Goal: Find specific page/section: Find specific page/section

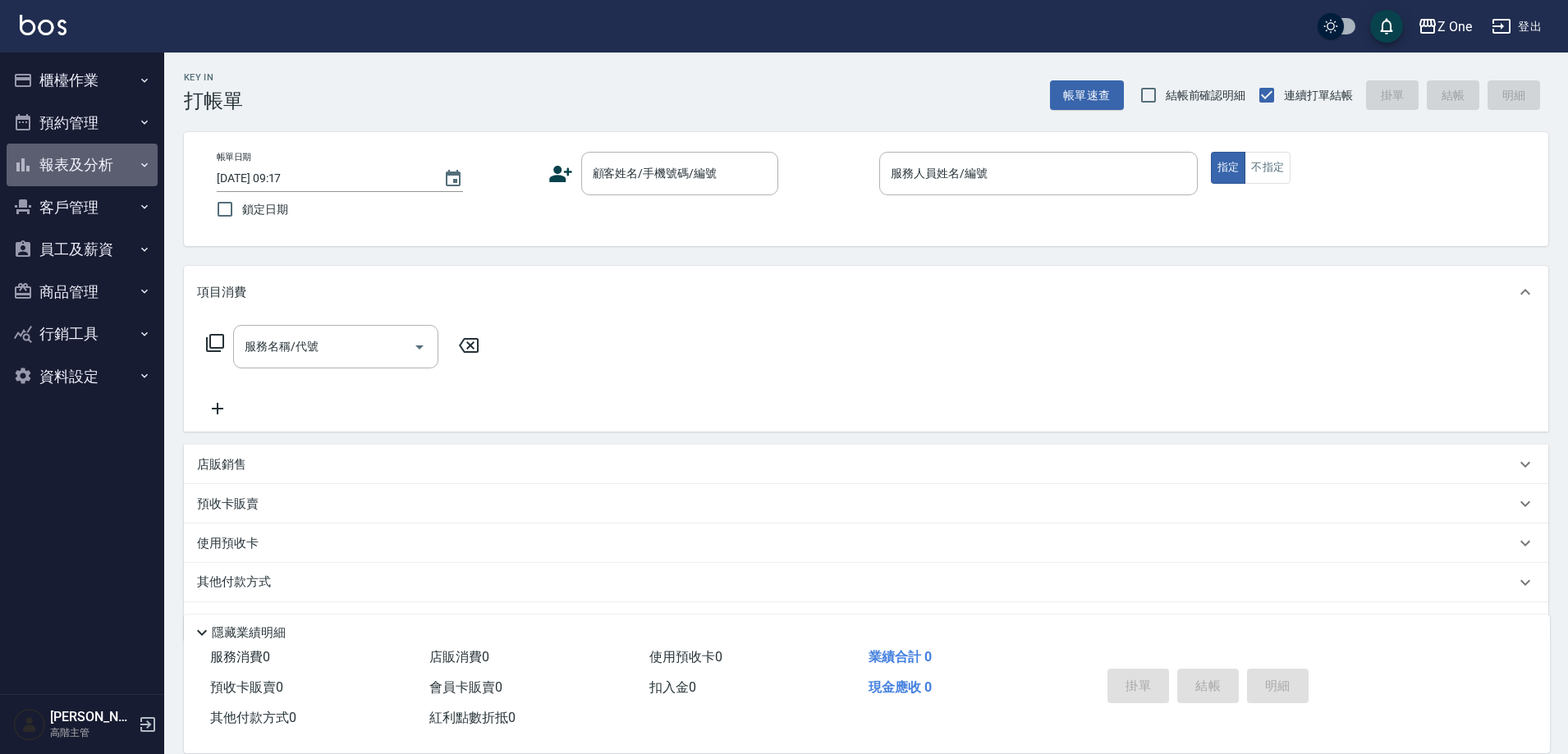
click at [48, 165] on button "報表及分析" at bounding box center [82, 165] width 151 height 43
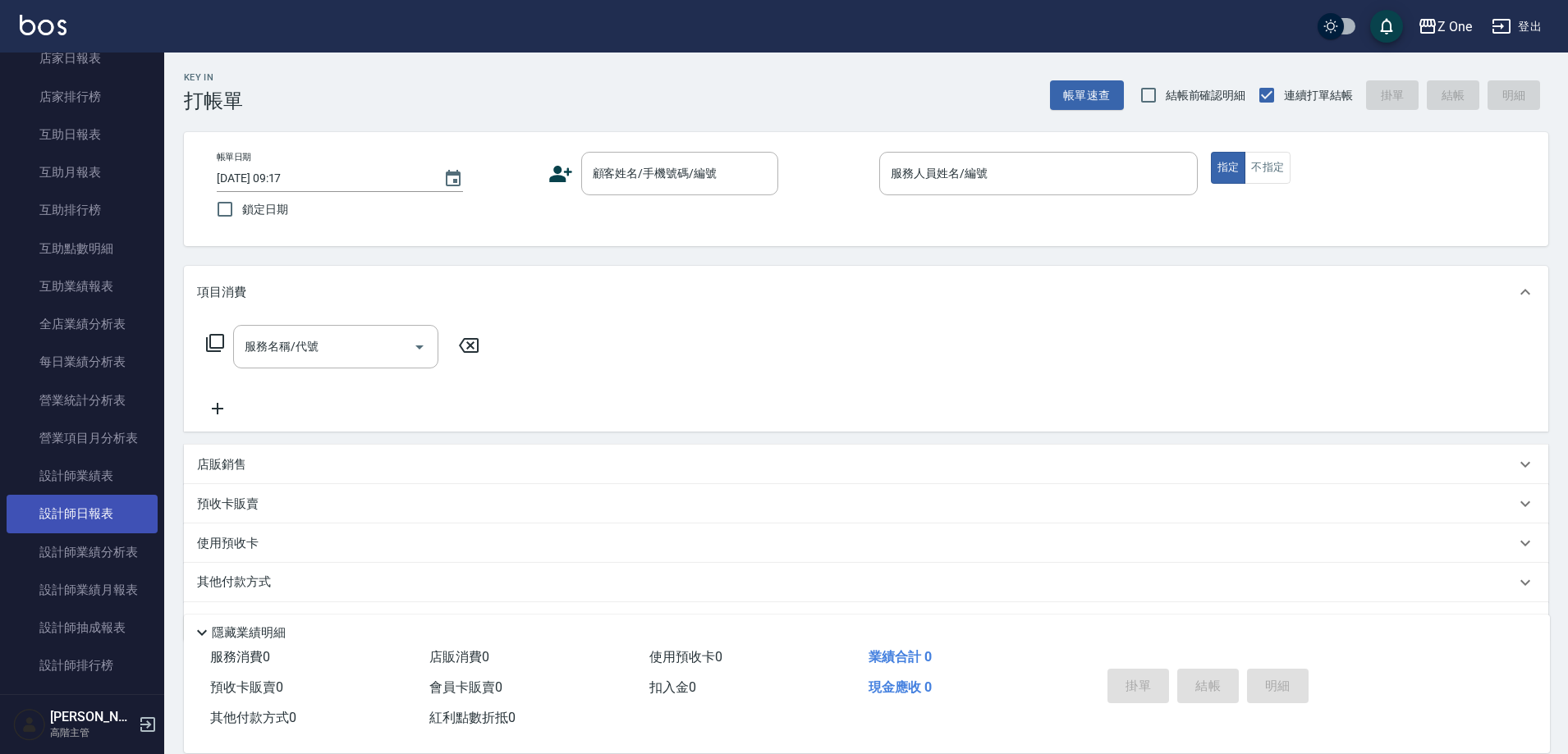
scroll to position [410, 0]
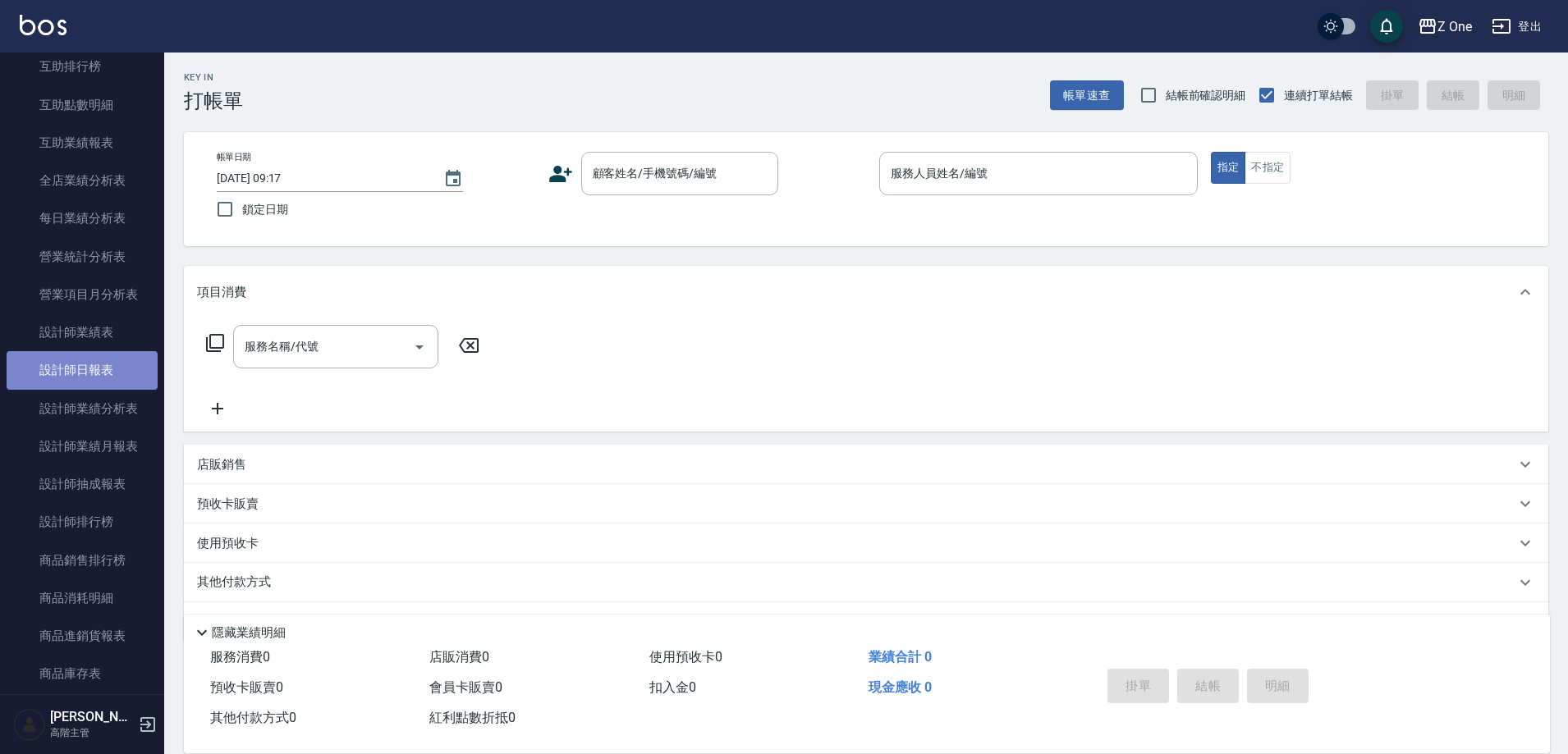
click at [134, 362] on link "設計師日報表" at bounding box center [82, 370] width 151 height 38
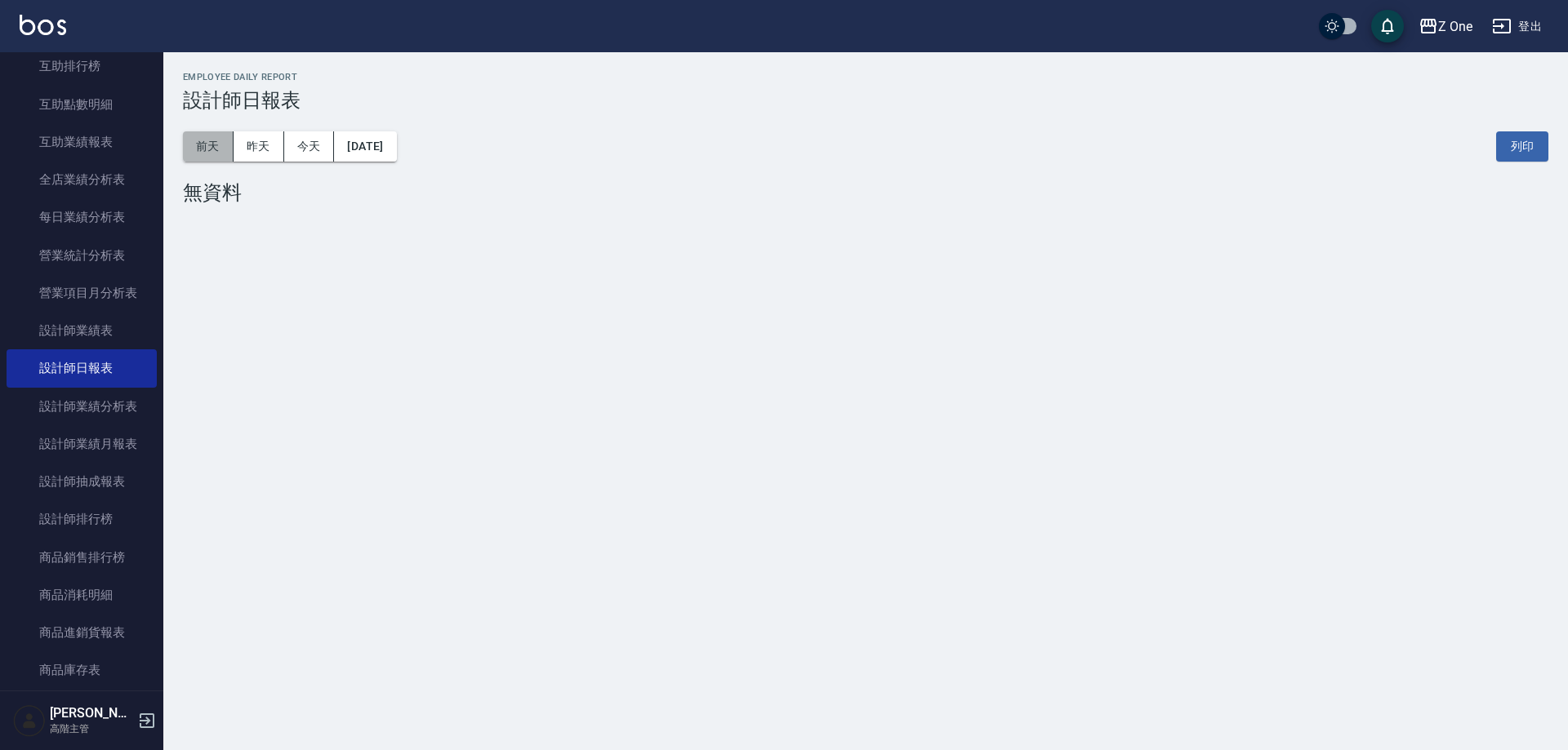
click at [206, 143] on button "前天" at bounding box center [208, 146] width 51 height 31
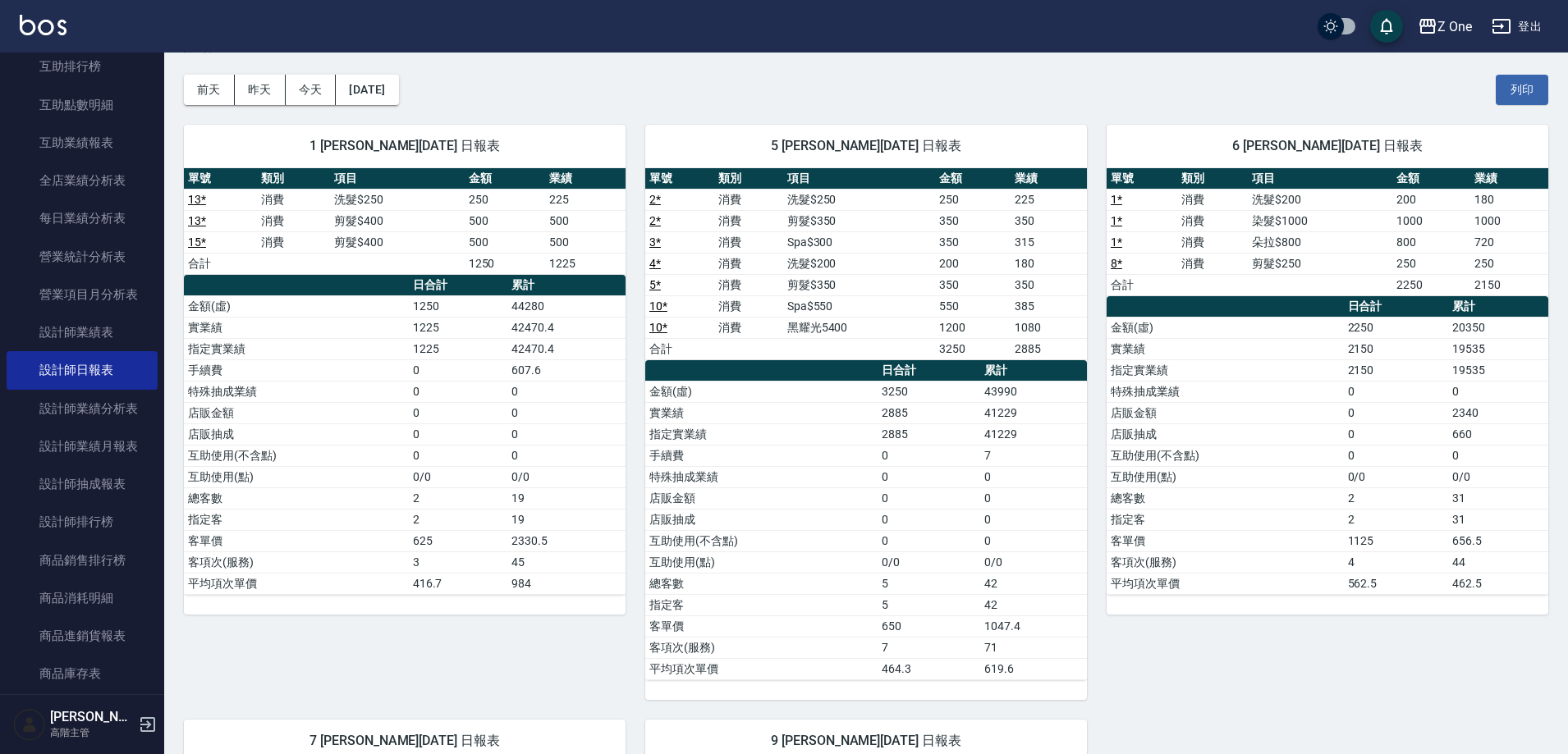
scroll to position [82, 0]
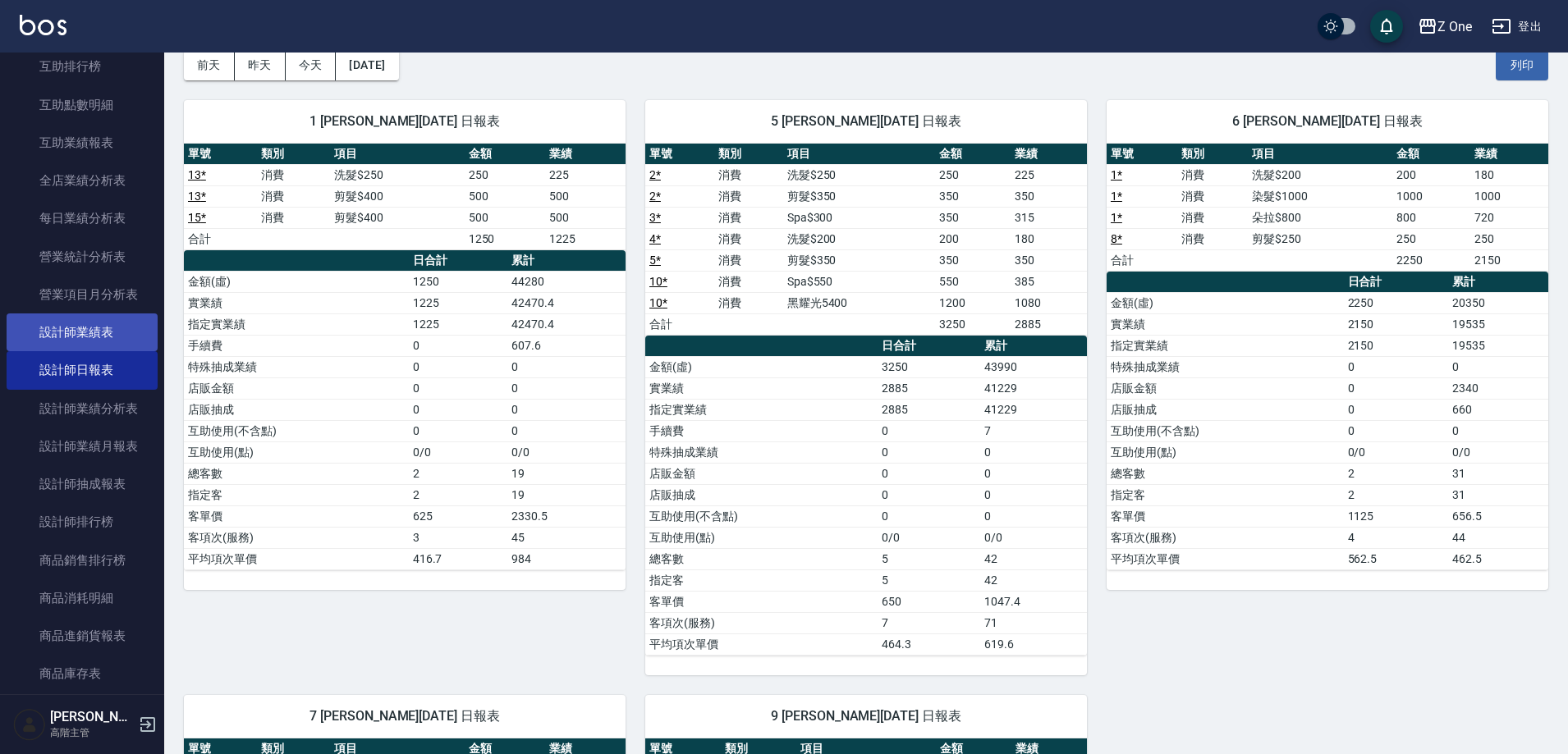
click at [113, 326] on link "設計師業績表" at bounding box center [82, 332] width 151 height 38
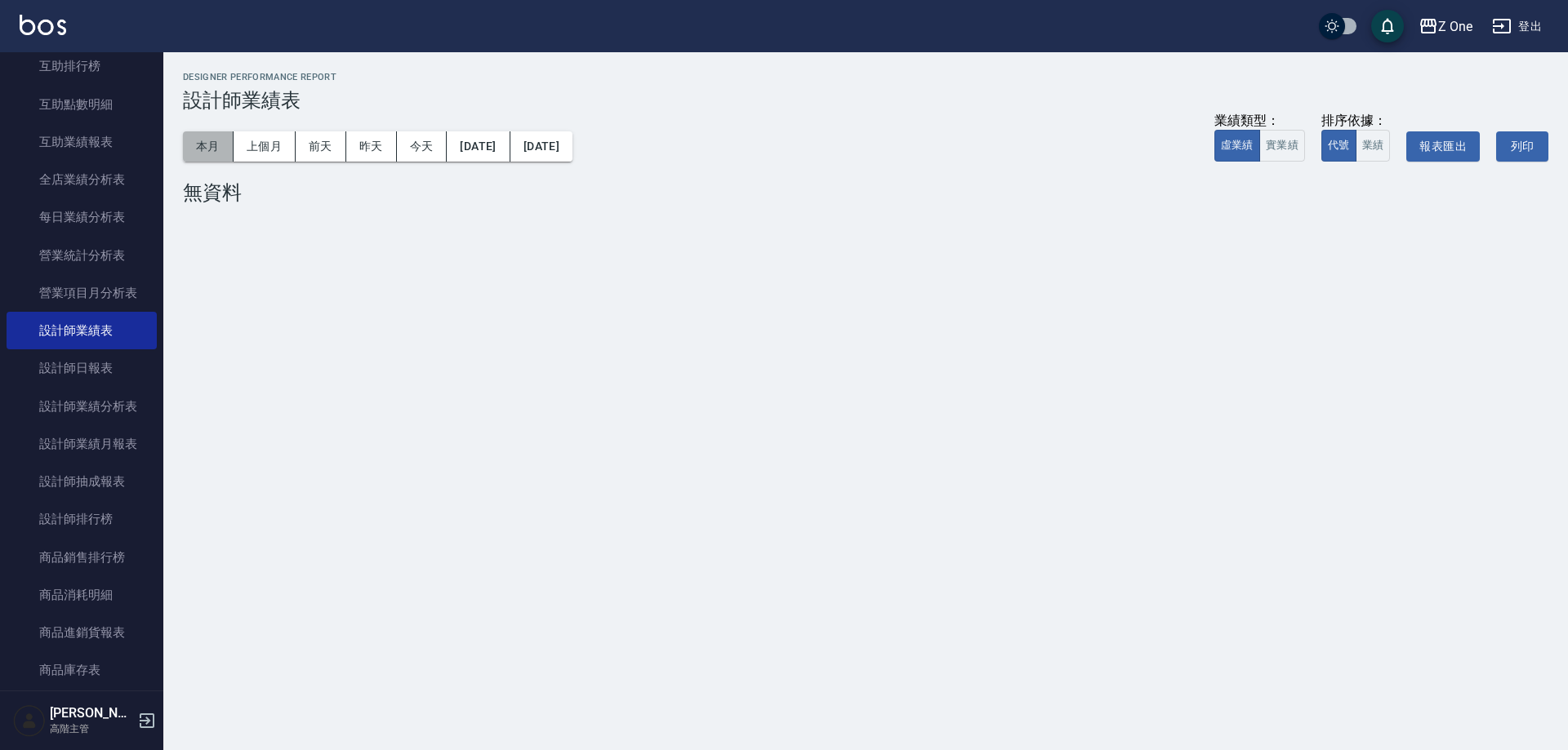
click at [198, 159] on button "本月" at bounding box center [208, 146] width 51 height 31
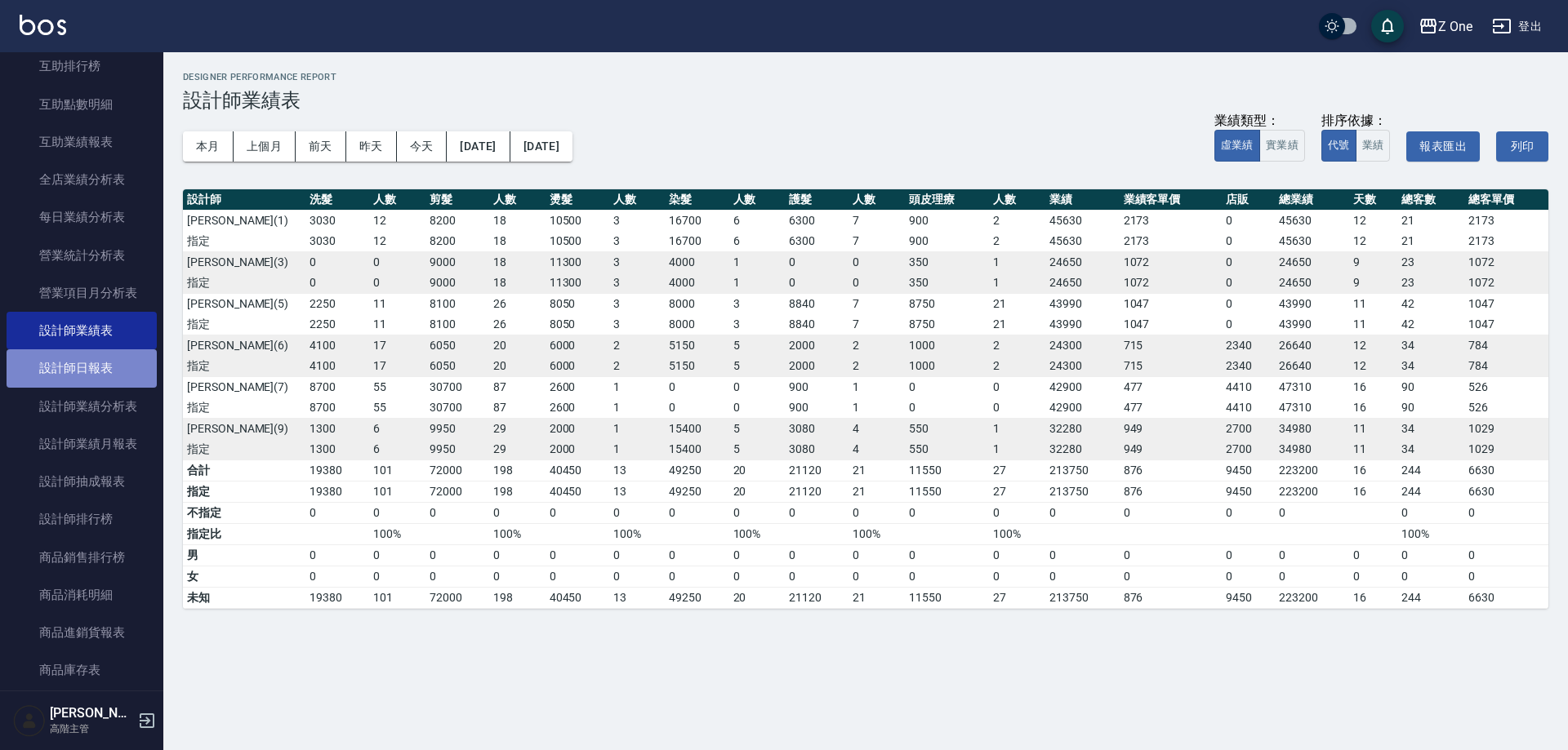
click at [135, 362] on link "設計師日報表" at bounding box center [81, 368] width 150 height 38
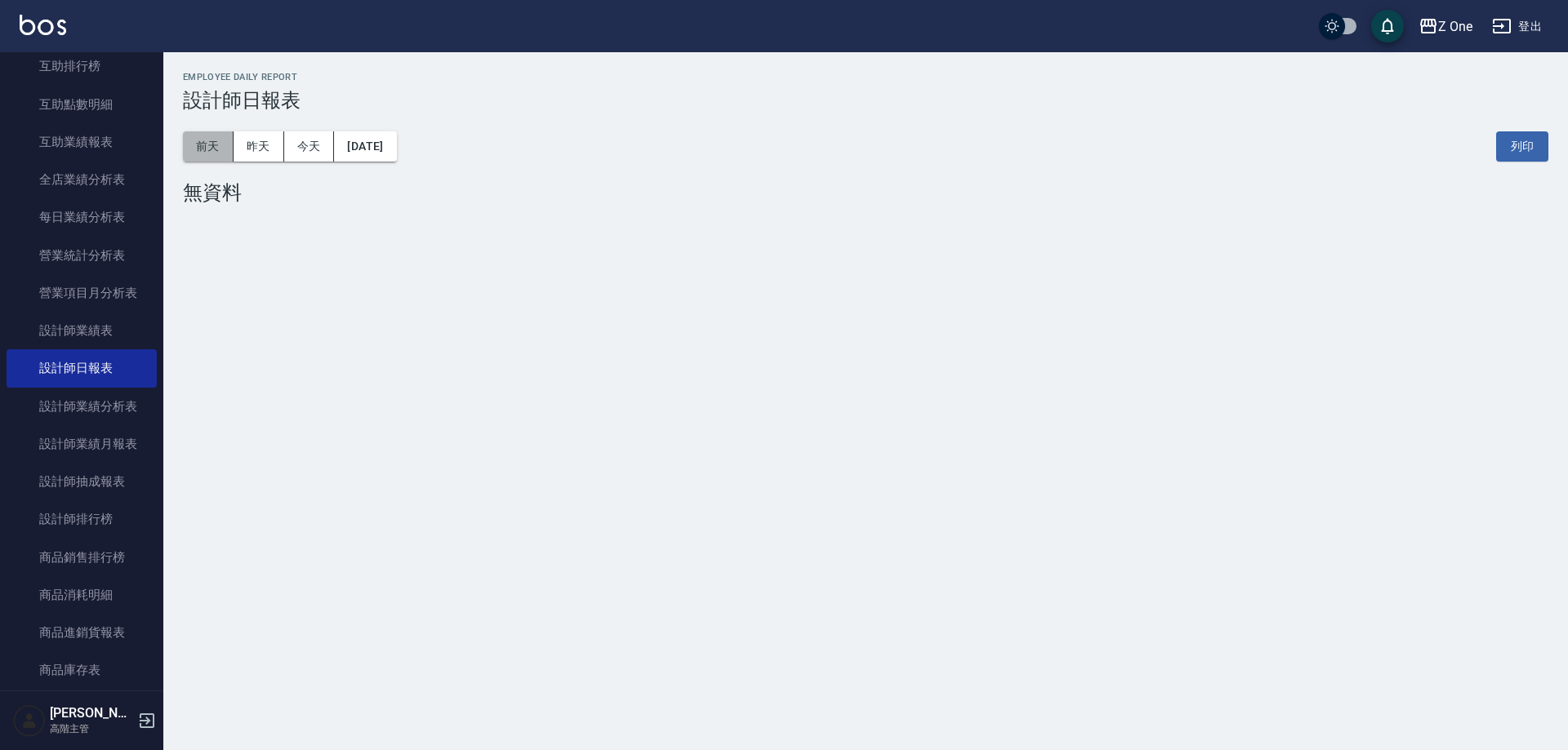
click at [210, 142] on button "前天" at bounding box center [208, 146] width 51 height 31
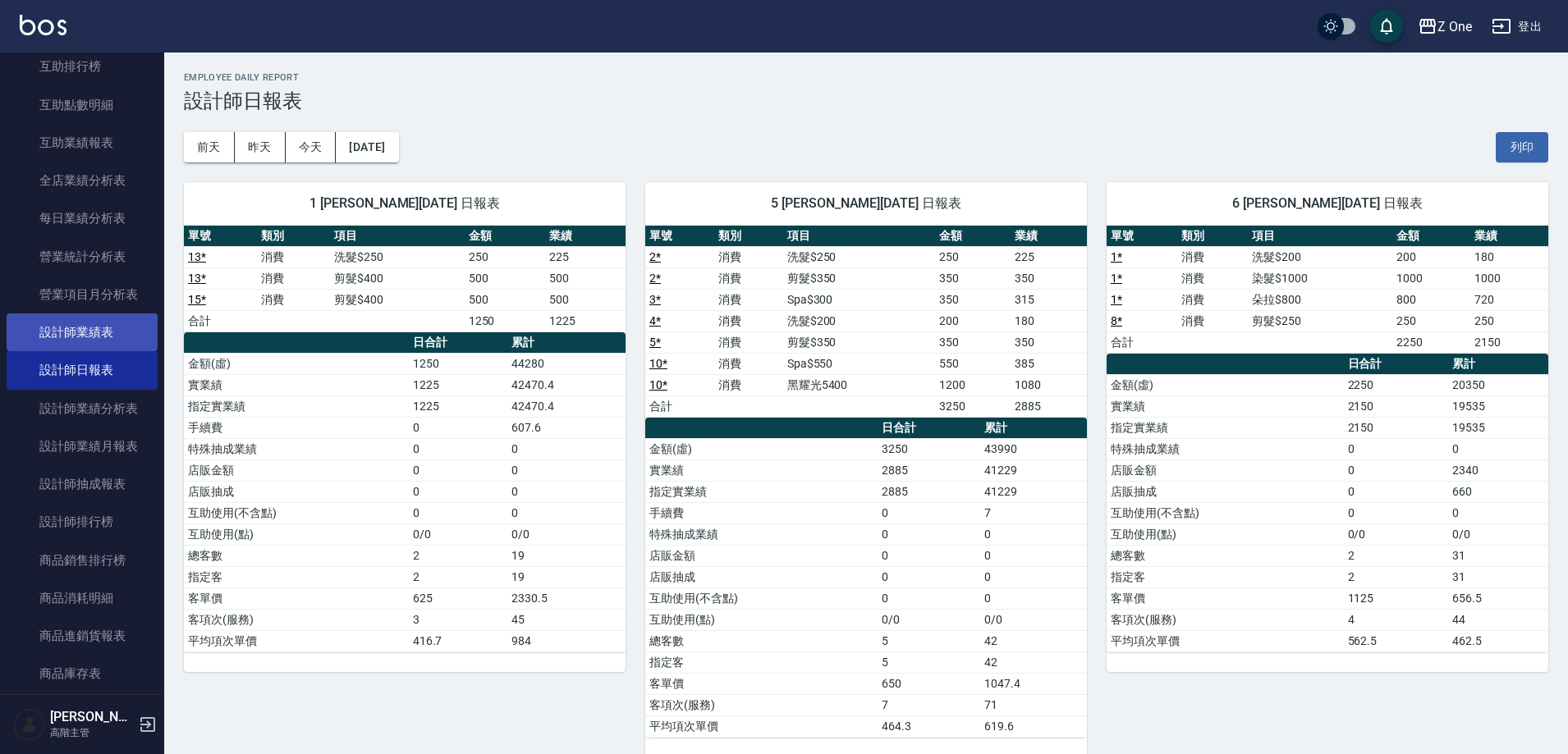
click at [145, 324] on link "設計師業績表" at bounding box center [82, 332] width 151 height 38
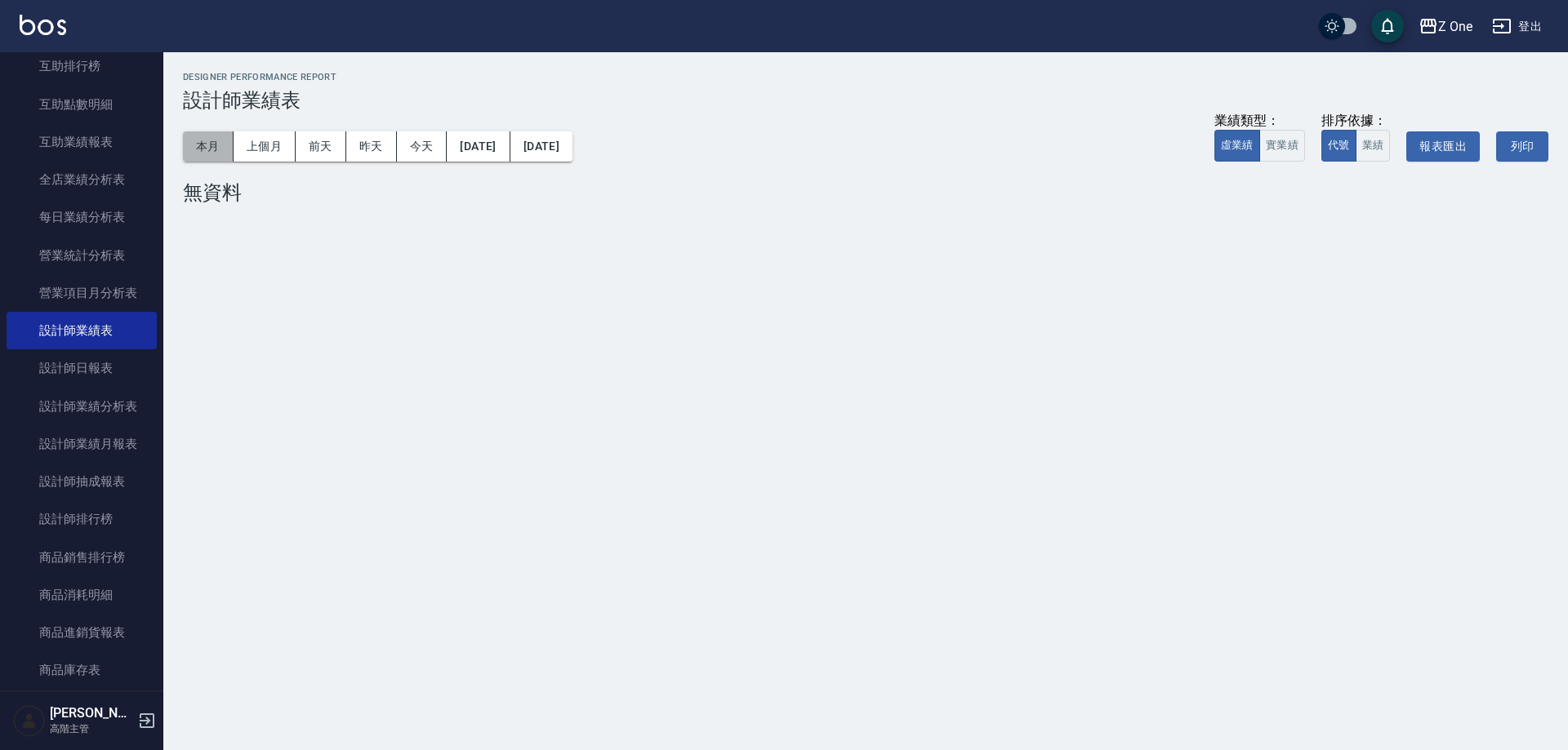
click at [219, 131] on button "本月" at bounding box center [208, 146] width 51 height 31
